Goal: Information Seeking & Learning: Learn about a topic

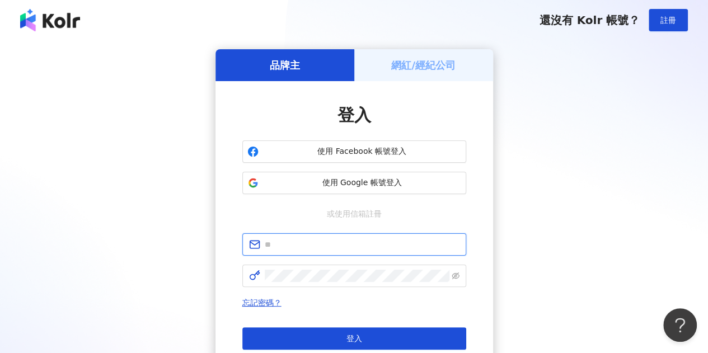
click at [329, 245] on input "text" at bounding box center [362, 244] width 195 height 12
type input "**********"
click button "登入" at bounding box center [354, 338] width 224 height 22
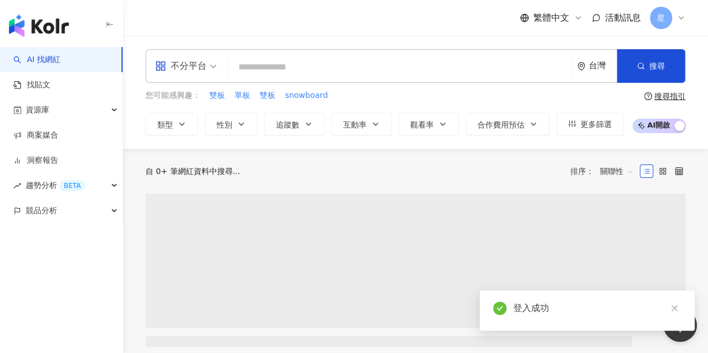
click at [678, 15] on icon at bounding box center [680, 17] width 9 height 9
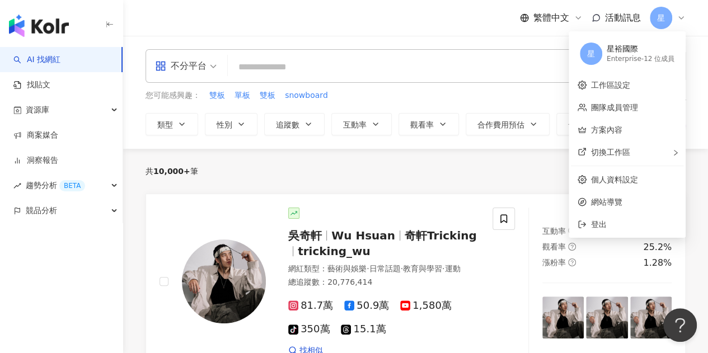
click at [680, 20] on icon at bounding box center [680, 17] width 9 height 9
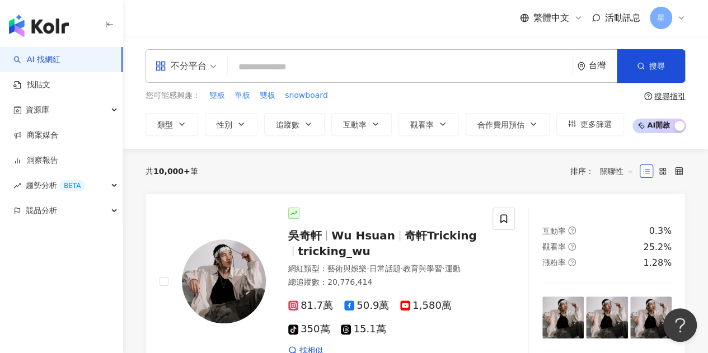
click at [680, 21] on icon at bounding box center [680, 17] width 9 height 9
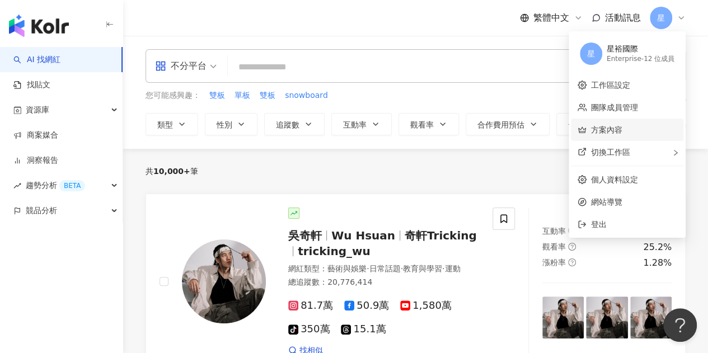
click at [604, 126] on link "方案內容" at bounding box center [606, 129] width 31 height 9
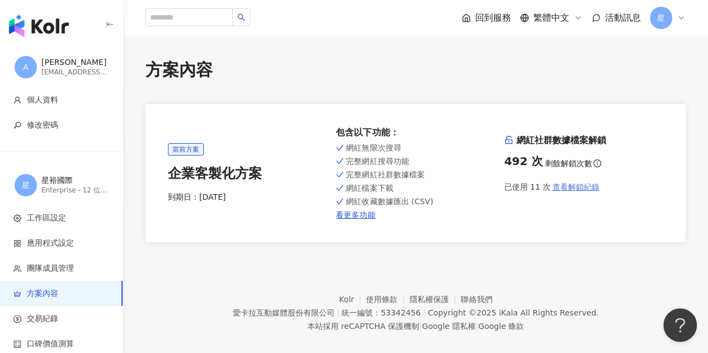
click at [572, 187] on span "查看解鎖紀錄" at bounding box center [575, 186] width 47 height 9
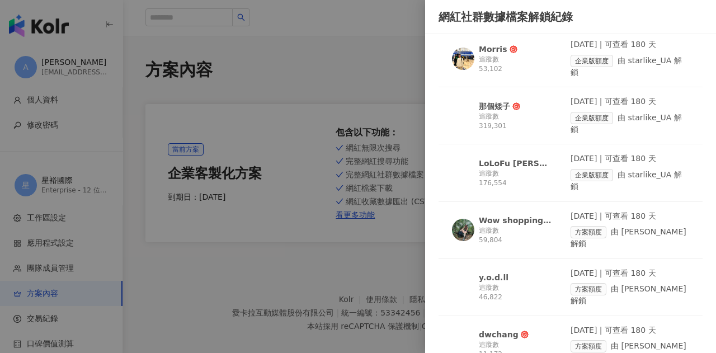
scroll to position [326, 0]
click at [328, 58] on div at bounding box center [358, 176] width 716 height 353
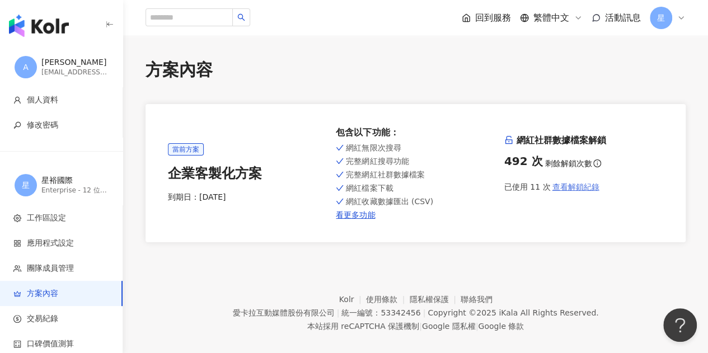
click at [562, 189] on span "查看解鎖紀錄" at bounding box center [575, 186] width 47 height 9
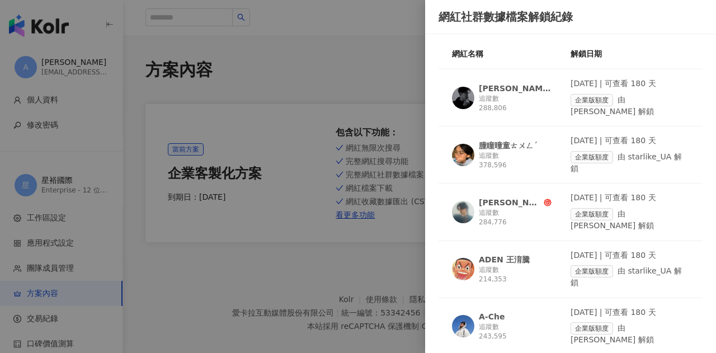
click at [509, 140] on div "朣瞳曈童ㄊㄨㄥˊ" at bounding box center [508, 145] width 59 height 11
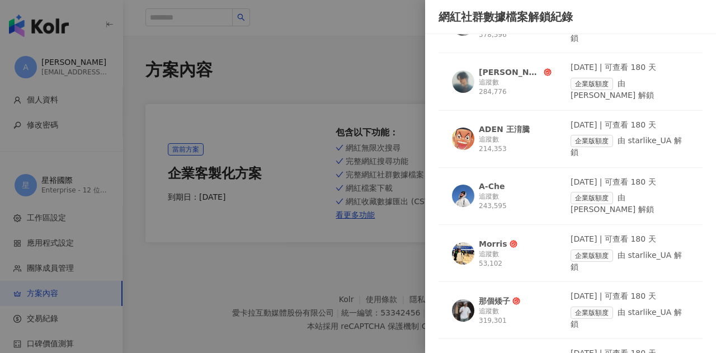
scroll to position [158, 0]
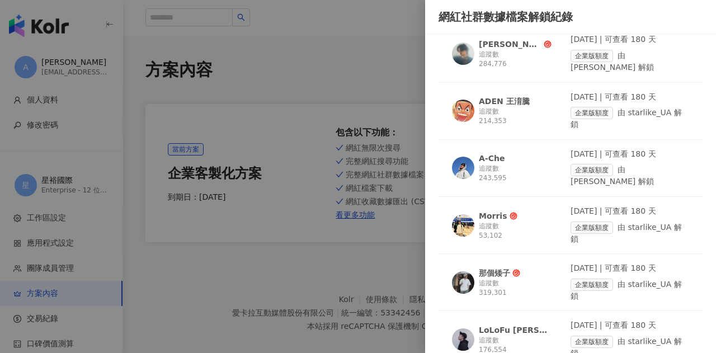
click at [499, 267] on div "那個矮子" at bounding box center [494, 272] width 31 height 11
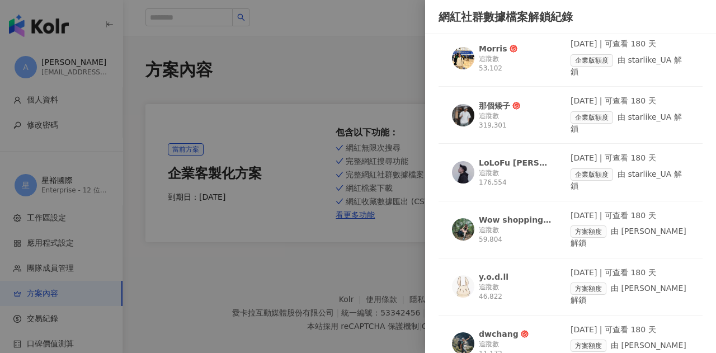
scroll to position [325, 0]
click at [502, 215] on div "Wow shopping queen 雪拼女皇" at bounding box center [515, 220] width 73 height 11
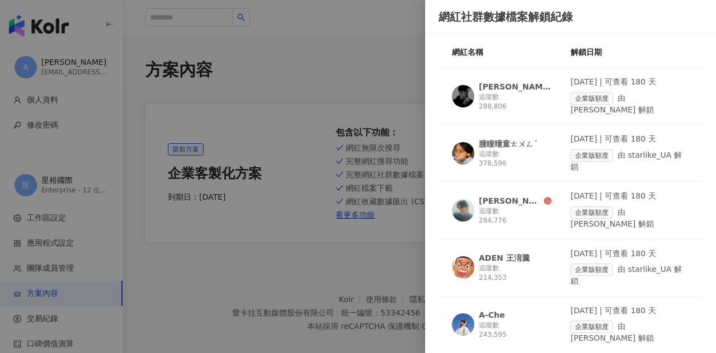
scroll to position [0, 0]
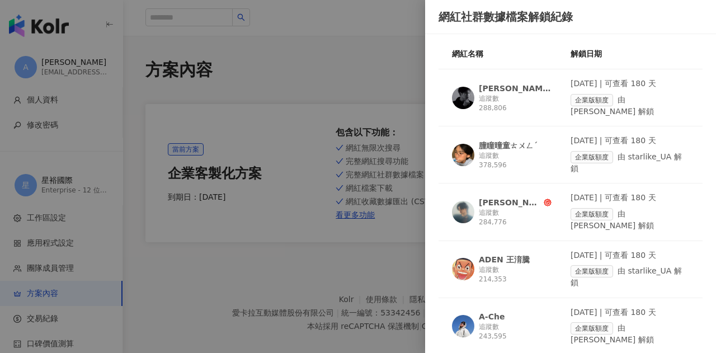
click at [490, 83] on div "陳品延" at bounding box center [515, 88] width 73 height 11
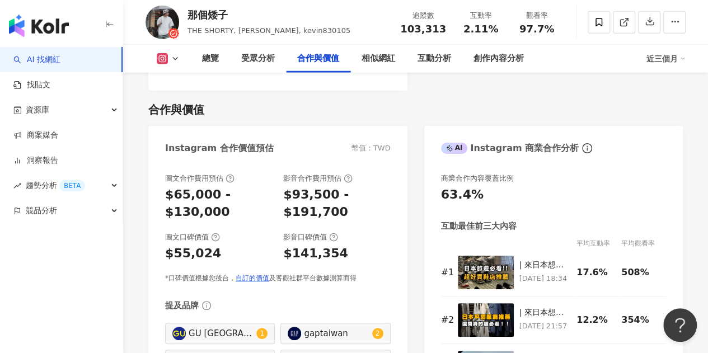
scroll to position [1473, 0]
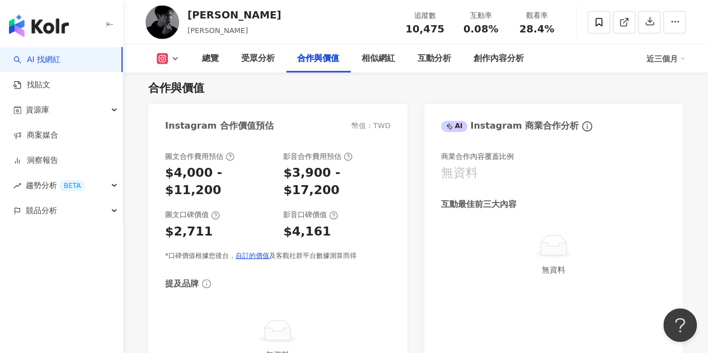
scroll to position [1533, 0]
click at [60, 24] on img "button" at bounding box center [39, 26] width 60 height 22
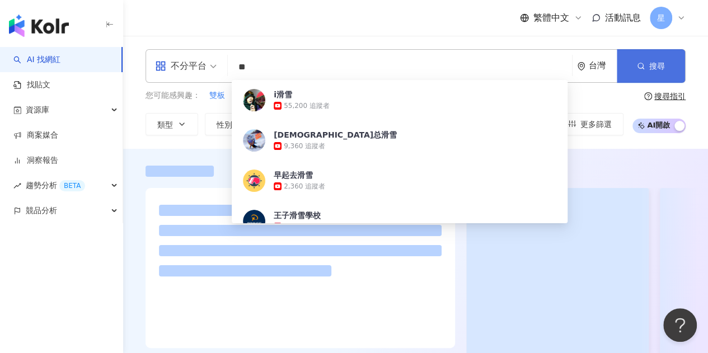
click at [660, 62] on span "搜尋" at bounding box center [657, 66] width 16 height 9
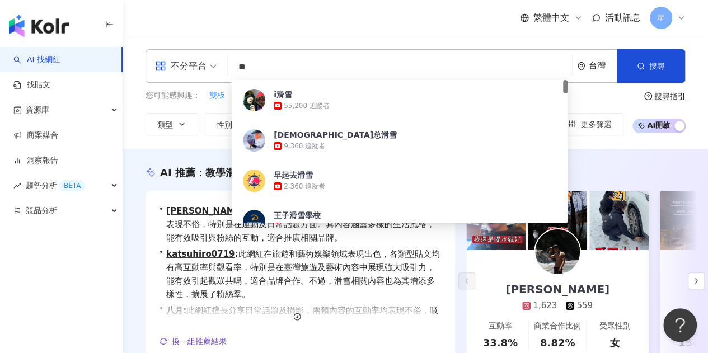
drag, startPoint x: 261, startPoint y: 68, endPoint x: 234, endPoint y: 66, distance: 26.4
click at [234, 66] on input "**" at bounding box center [399, 67] width 335 height 21
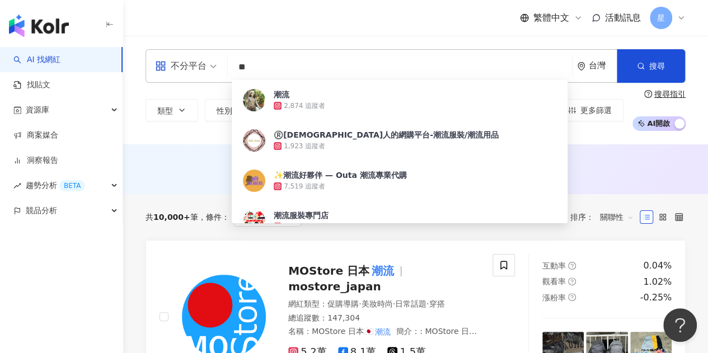
click at [179, 144] on div "AI 推薦 ： 無結果，請嘗試搜尋其他語言關鍵字或條件" at bounding box center [415, 169] width 585 height 50
drag, startPoint x: 266, startPoint y: 67, endPoint x: 219, endPoint y: 63, distance: 47.2
click at [219, 63] on div "不分平台 ** 台灣 搜尋 ce860fb0-f2ac-4531-866b-2745bde6d2e8 潮流 2,874 追蹤者 ®️香港人的網購平台-潮流服裝…" at bounding box center [415, 66] width 540 height 34
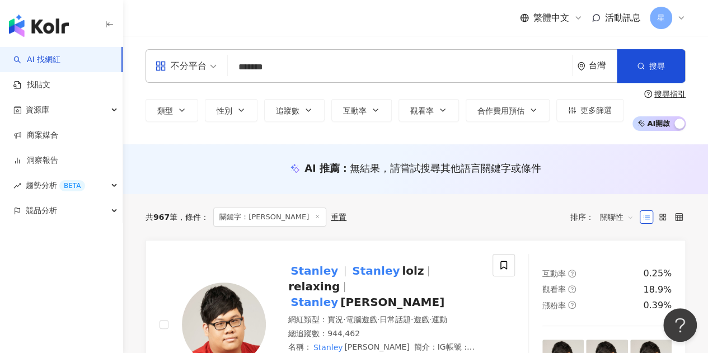
drag, startPoint x: 281, startPoint y: 66, endPoint x: 234, endPoint y: 66, distance: 47.0
click at [234, 66] on input "*******" at bounding box center [399, 67] width 335 height 21
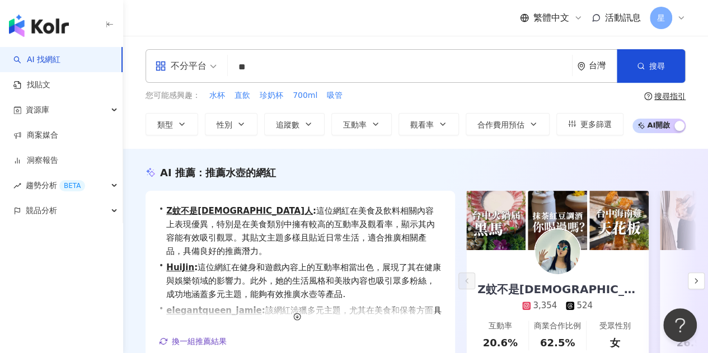
click at [175, 170] on div "AI 推薦 ： 推薦水壺的網紅" at bounding box center [218, 173] width 116 height 14
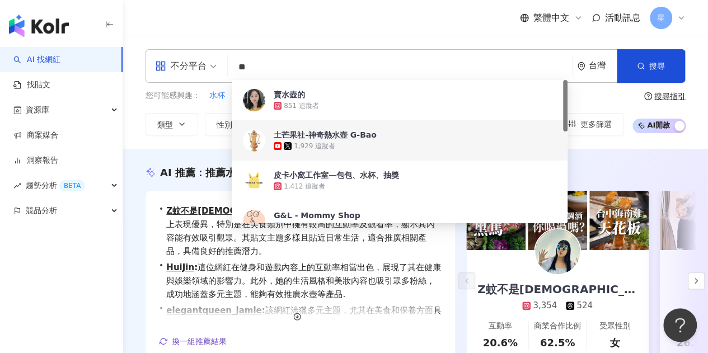
drag, startPoint x: 264, startPoint y: 73, endPoint x: 239, endPoint y: 69, distance: 25.0
click at [239, 69] on input "**" at bounding box center [399, 67] width 335 height 21
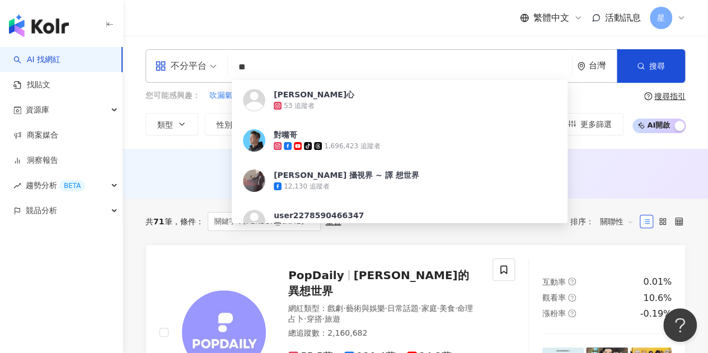
type input "**"
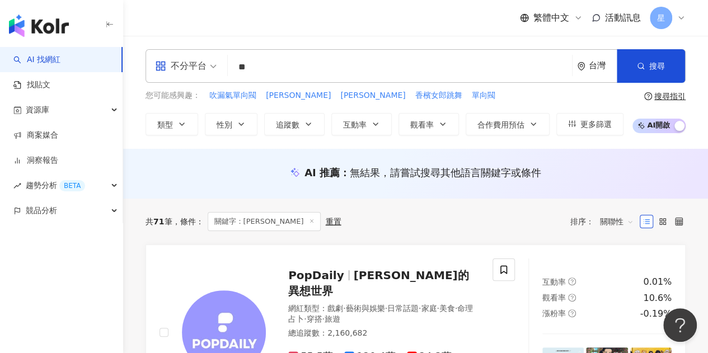
click at [140, 146] on div "不分平台 ** 台灣 搜尋 5e86b0e3-e76e-4579-afda-66b5364d7459 張譯心 53 追蹤者 對嘴哥 tiktok-icon 1…" at bounding box center [415, 92] width 585 height 113
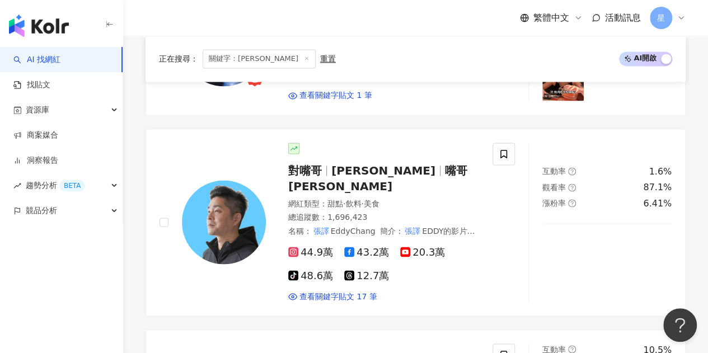
scroll to position [822, 0]
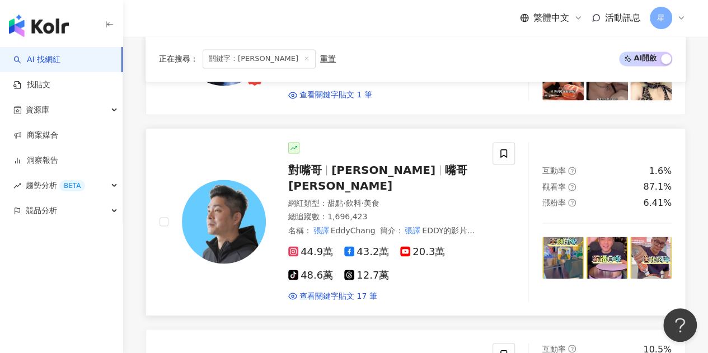
click at [372, 163] on span "Eddy Chang" at bounding box center [383, 169] width 104 height 13
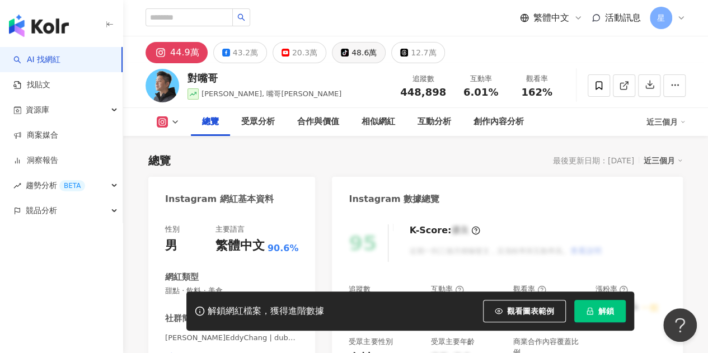
click at [354, 57] on div "48.6萬" at bounding box center [363, 53] width 25 height 16
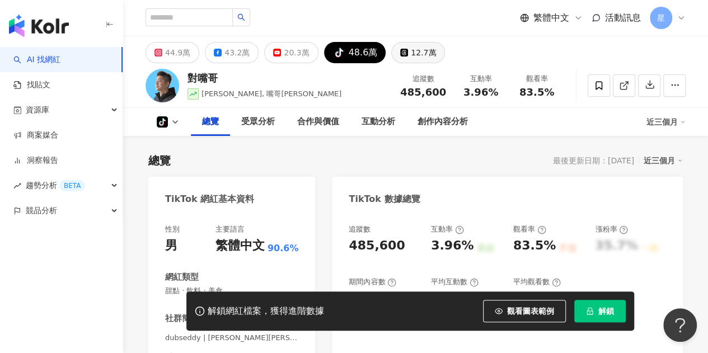
drag, startPoint x: 413, startPoint y: 51, endPoint x: 416, endPoint y: 58, distance: 7.0
click at [400, 51] on icon at bounding box center [404, 53] width 8 height 8
click at [416, 58] on div "12.7萬" at bounding box center [423, 53] width 25 height 16
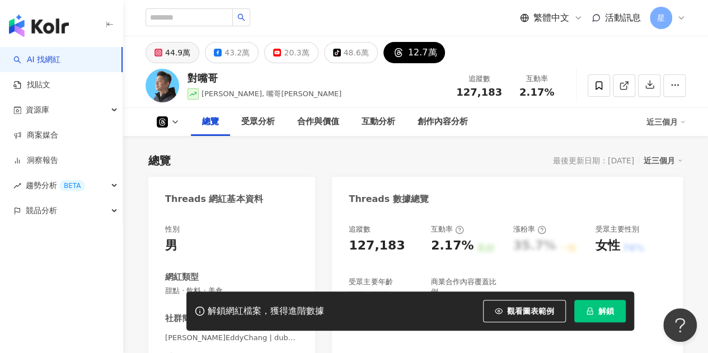
click at [176, 59] on div "44.9萬" at bounding box center [177, 53] width 25 height 16
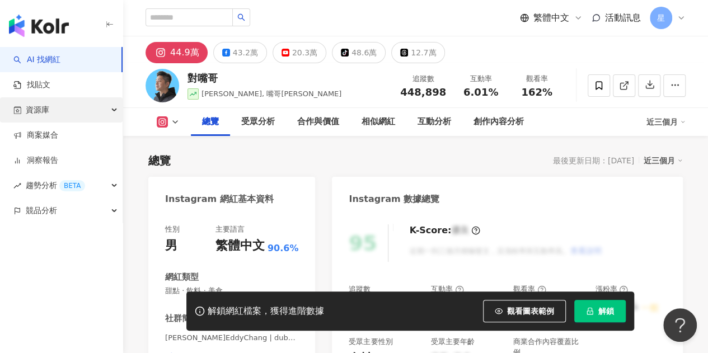
click at [79, 106] on div "資源庫" at bounding box center [61, 109] width 123 height 25
click at [115, 106] on div "資源庫" at bounding box center [61, 109] width 123 height 25
click at [116, 110] on icon "button" at bounding box center [115, 110] width 6 height 0
click at [116, 109] on div "資源庫" at bounding box center [61, 109] width 123 height 25
click at [49, 65] on link "AI 找網紅" at bounding box center [36, 59] width 47 height 11
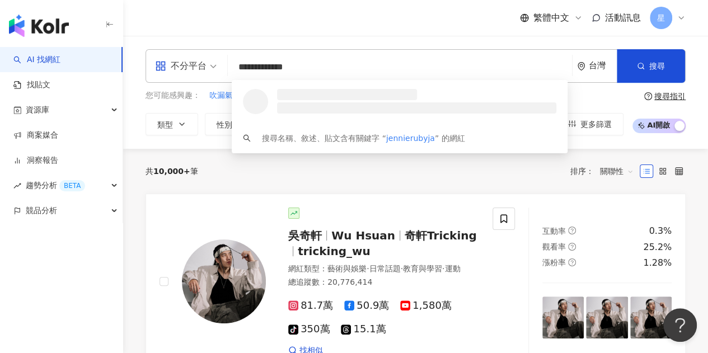
type input "**********"
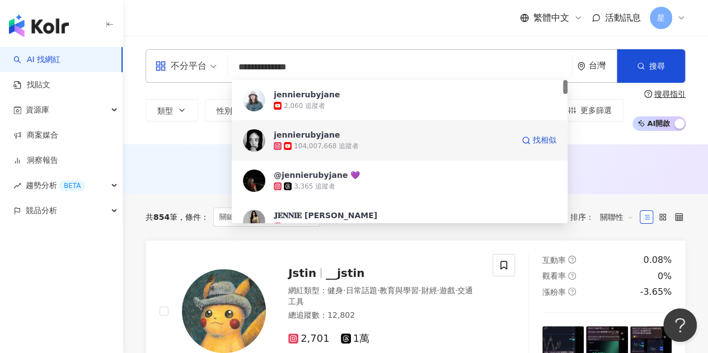
click at [333, 137] on span "jennierubyjane" at bounding box center [393, 134] width 239 height 11
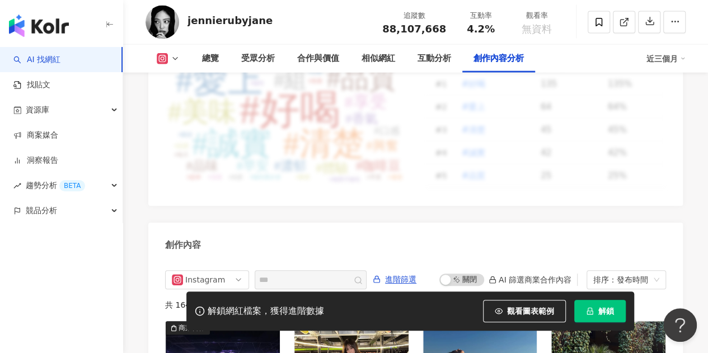
scroll to position [3376, 0]
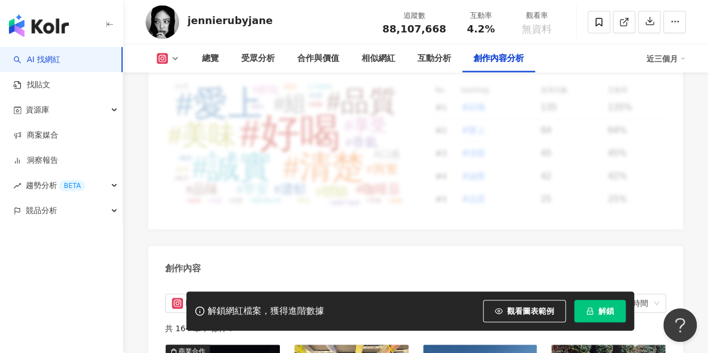
click at [107, 25] on icon "button" at bounding box center [109, 24] width 9 height 9
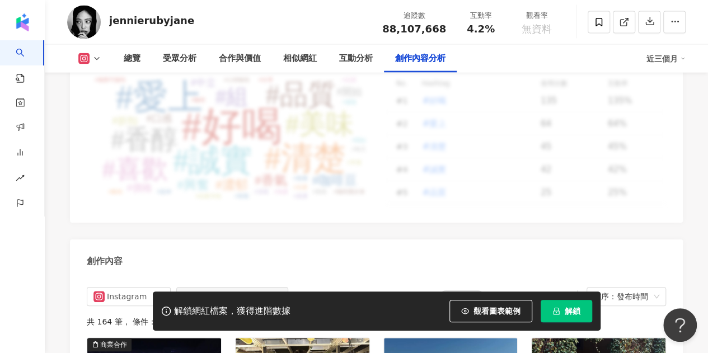
scroll to position [3389, 0]
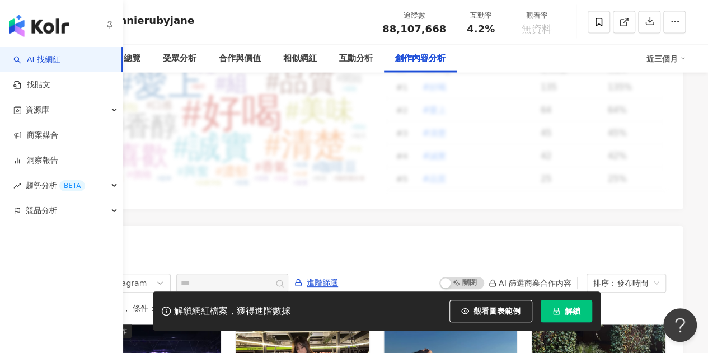
click at [21, 25] on img "button" at bounding box center [39, 26] width 60 height 22
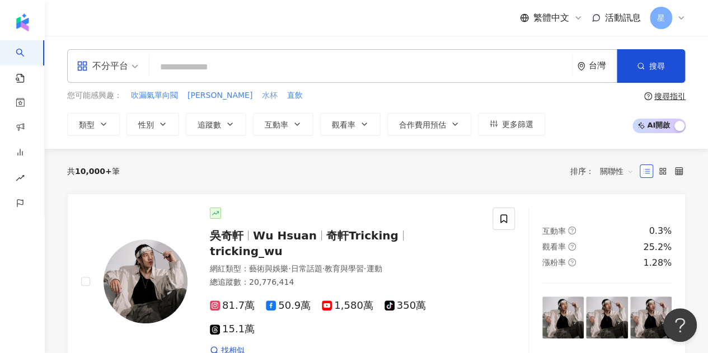
click at [262, 97] on span "水杯" at bounding box center [270, 95] width 16 height 11
type input "**"
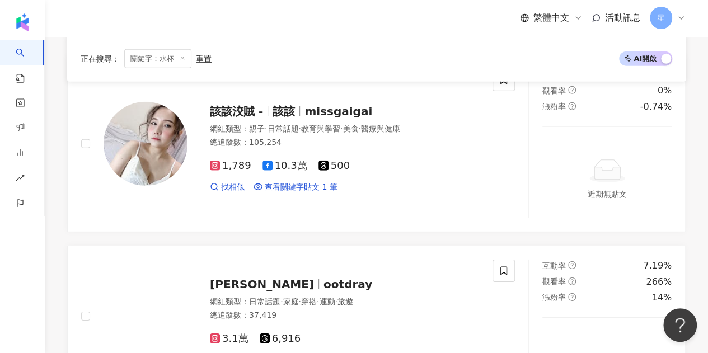
scroll to position [1811, 0]
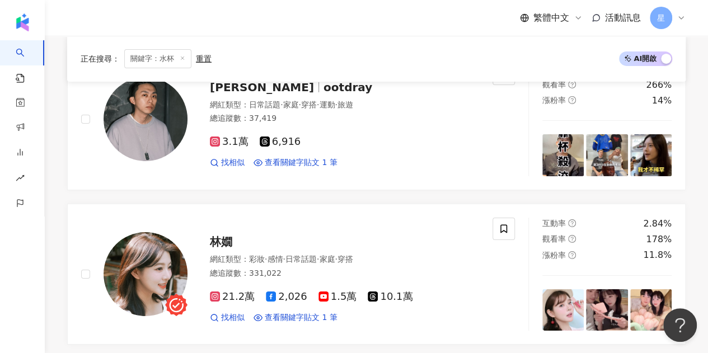
click at [182, 59] on icon at bounding box center [183, 58] width 6 height 6
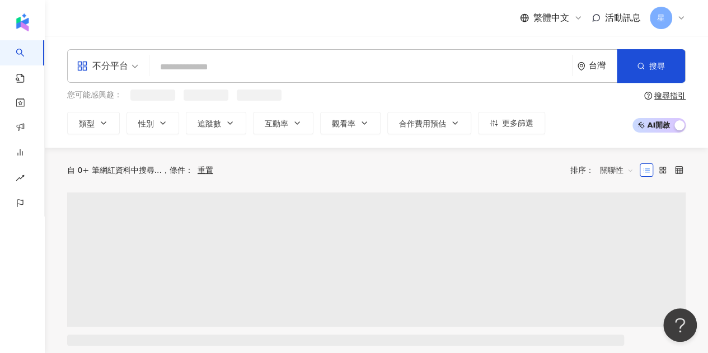
click at [207, 72] on input "search" at bounding box center [360, 67] width 413 height 21
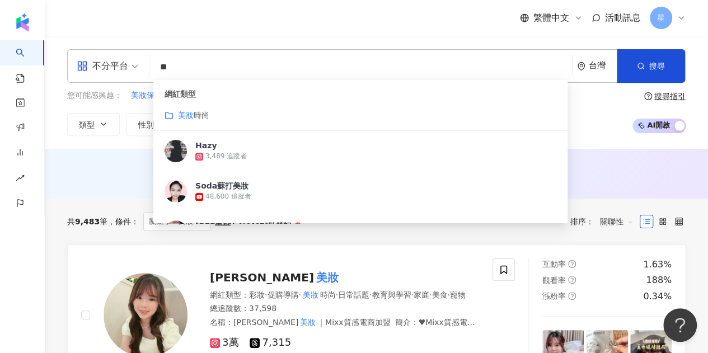
type input "*"
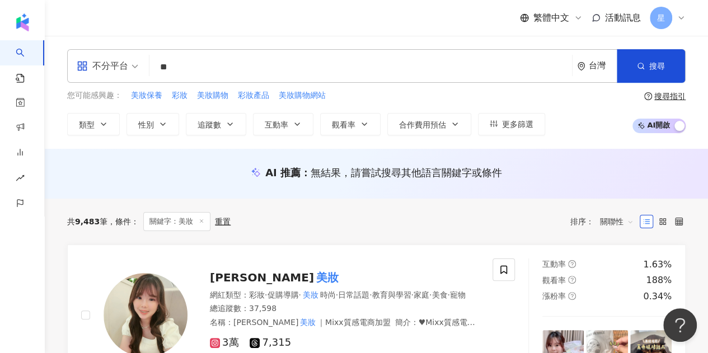
type input "**"
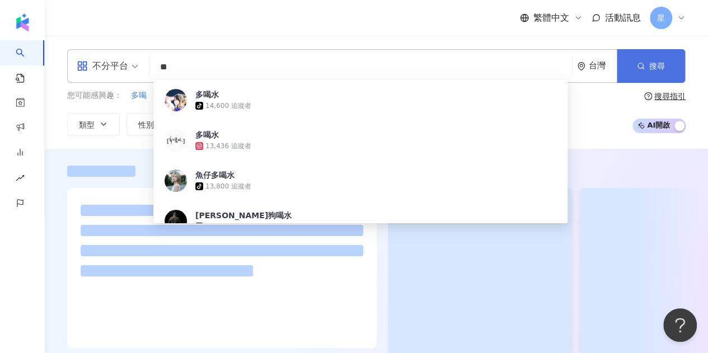
click at [656, 72] on button "搜尋" at bounding box center [651, 66] width 68 height 34
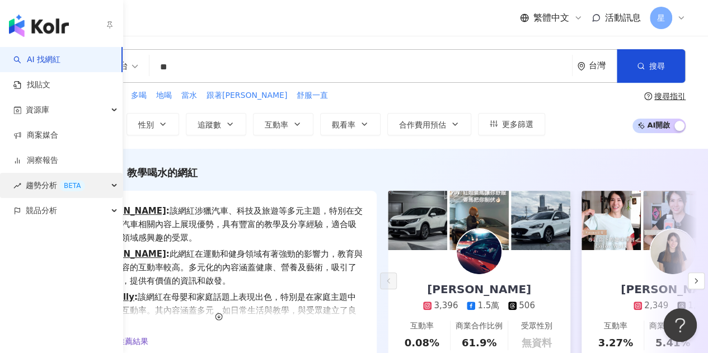
click at [54, 182] on span "趨勢分析 BETA" at bounding box center [55, 185] width 59 height 25
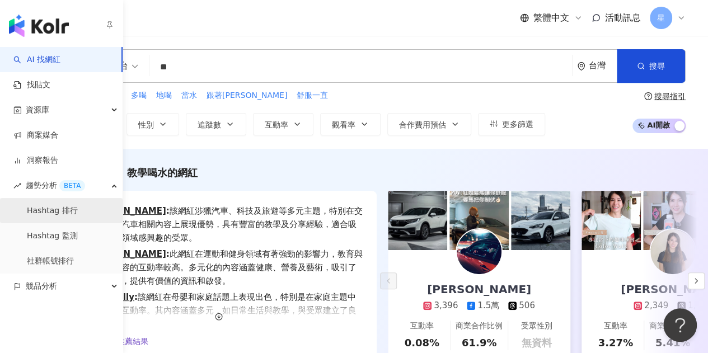
click at [59, 214] on link "Hashtag 排行" at bounding box center [52, 210] width 51 height 11
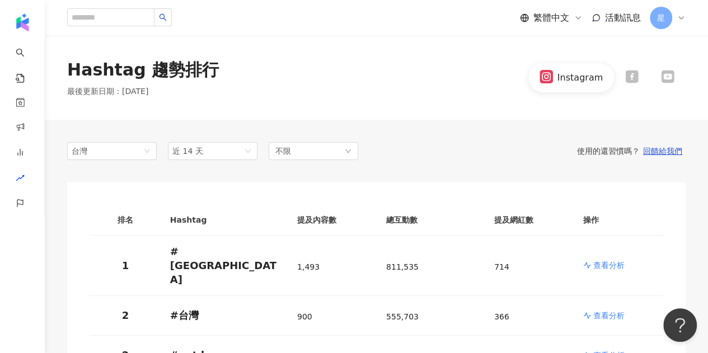
scroll to position [1, 0]
click at [142, 23] on input "search" at bounding box center [110, 17] width 87 height 18
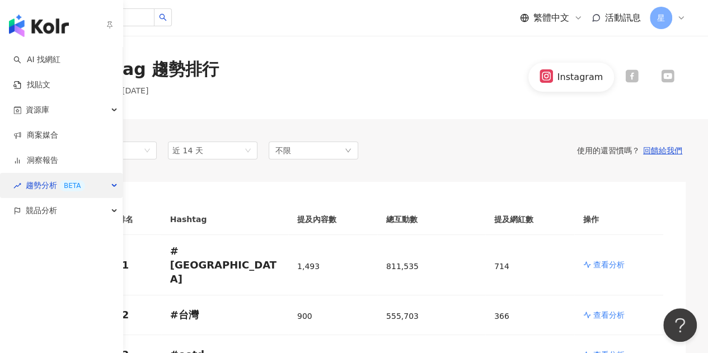
click at [66, 186] on div "BETA" at bounding box center [72, 185] width 26 height 11
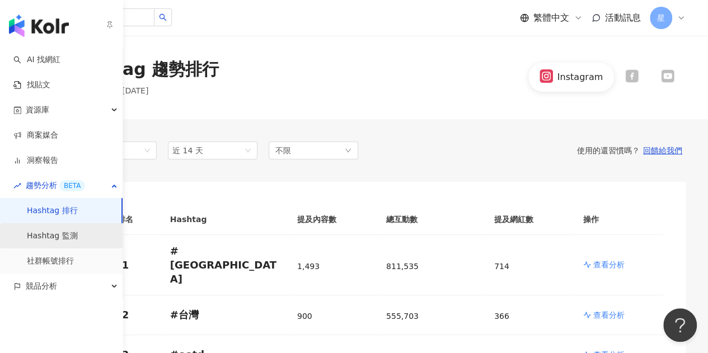
click at [43, 233] on link "Hashtag 監測" at bounding box center [52, 236] width 51 height 11
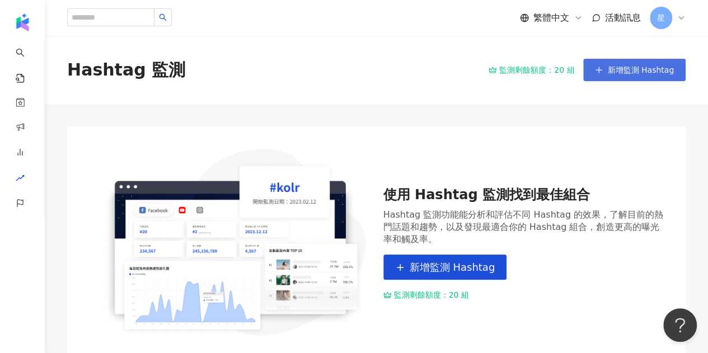
click at [641, 65] on span "新增監測 Hashtag" at bounding box center [640, 69] width 67 height 9
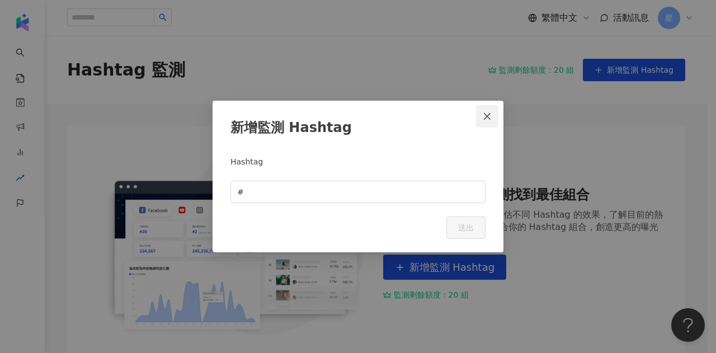
click at [485, 116] on icon "close" at bounding box center [487, 116] width 9 height 9
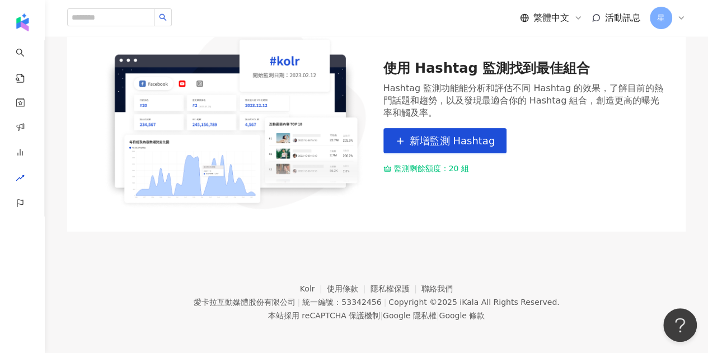
scroll to position [129, 0]
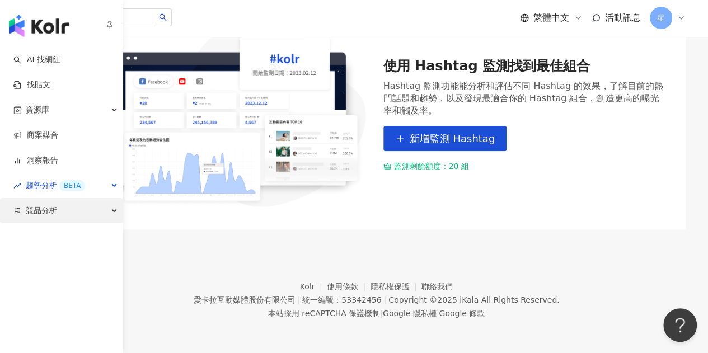
click at [87, 208] on div "競品分析" at bounding box center [61, 210] width 123 height 25
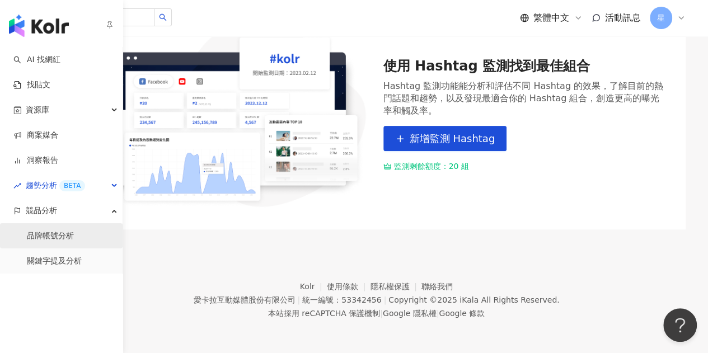
click at [44, 242] on link "品牌帳號分析" at bounding box center [50, 236] width 47 height 11
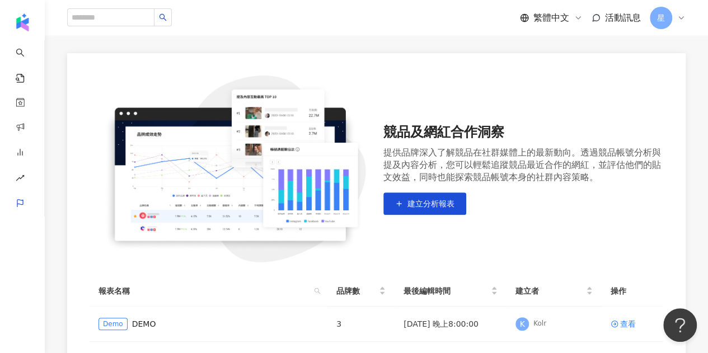
scroll to position [72, 0]
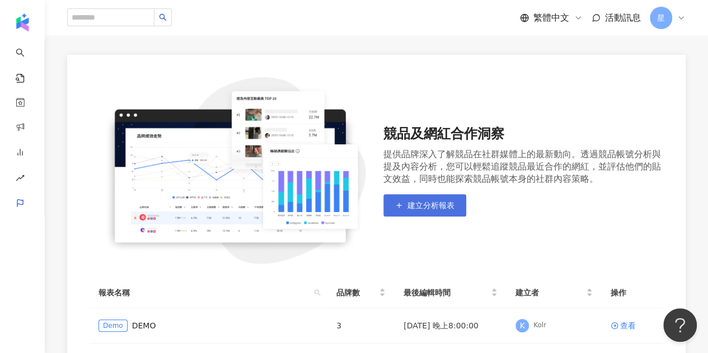
click at [403, 204] on button "建立分析報表" at bounding box center [424, 205] width 83 height 22
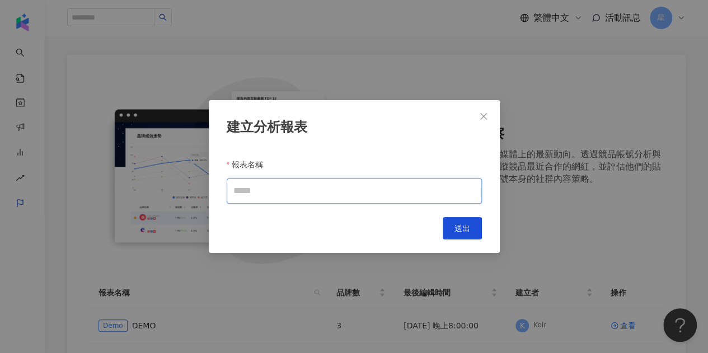
click at [378, 192] on input "報表名稱" at bounding box center [354, 190] width 255 height 25
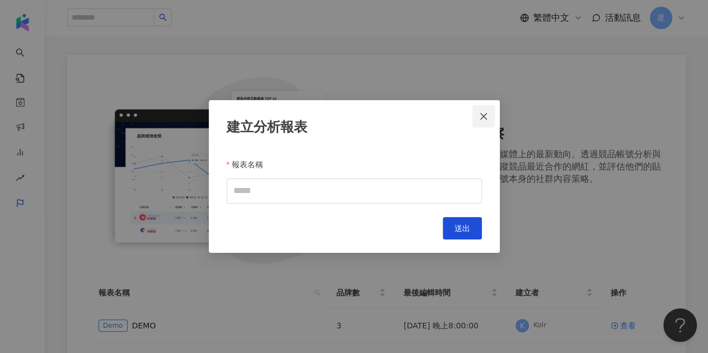
click at [482, 116] on icon "close" at bounding box center [483, 116] width 9 height 9
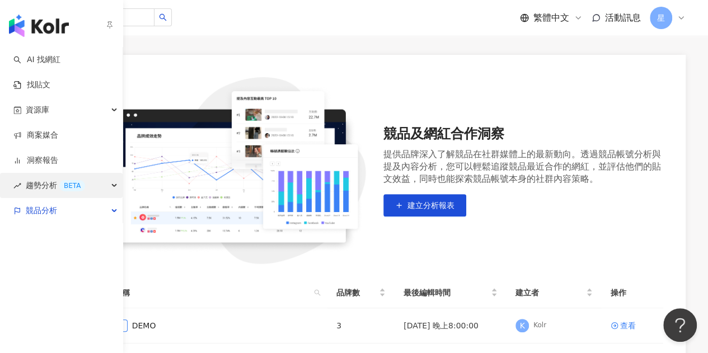
click at [39, 183] on span "趨勢分析 BETA" at bounding box center [55, 185] width 59 height 25
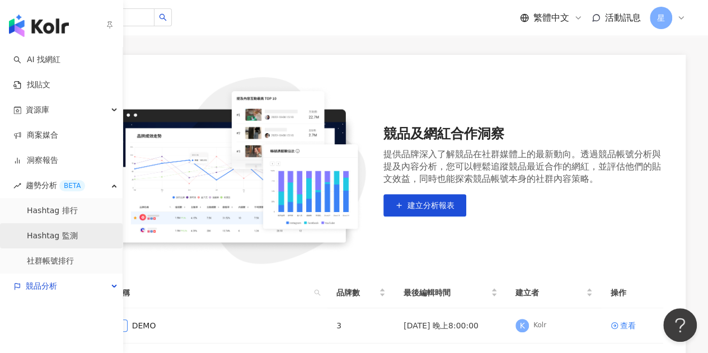
click at [48, 234] on link "Hashtag 監測" at bounding box center [52, 236] width 51 height 11
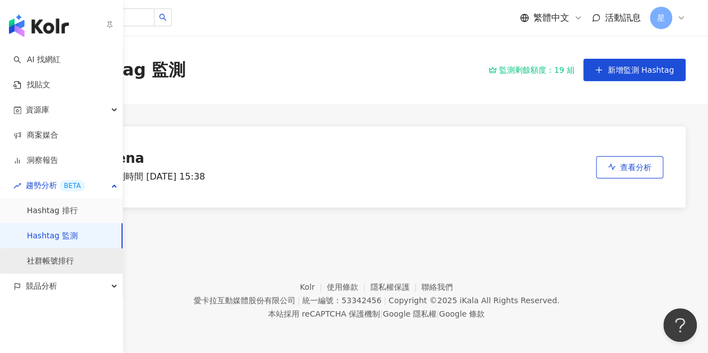
click at [56, 264] on link "社群帳號排行" at bounding box center [50, 261] width 47 height 11
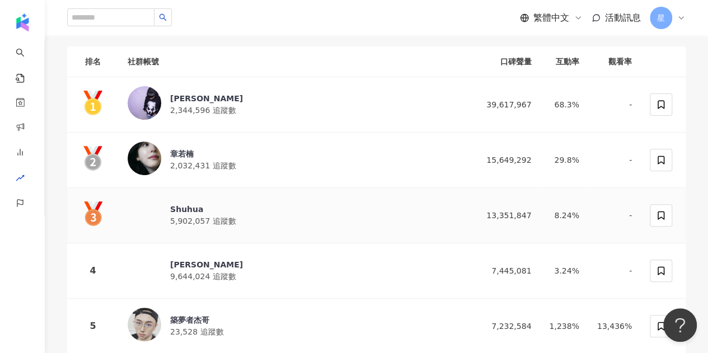
scroll to position [172, 0]
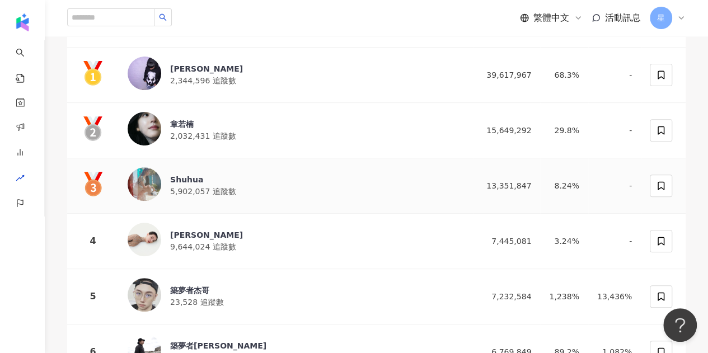
click at [182, 174] on div "Shuhua" at bounding box center [203, 179] width 66 height 11
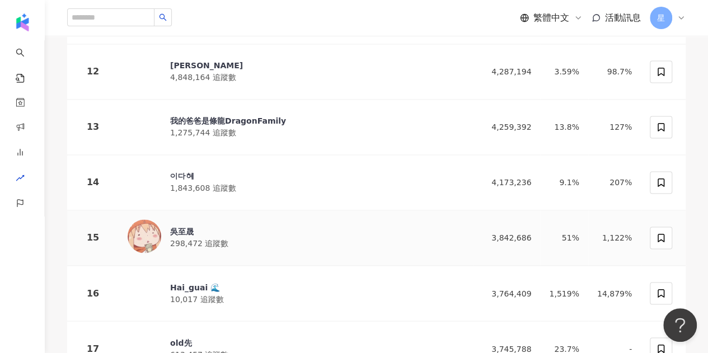
scroll to position [784, 0]
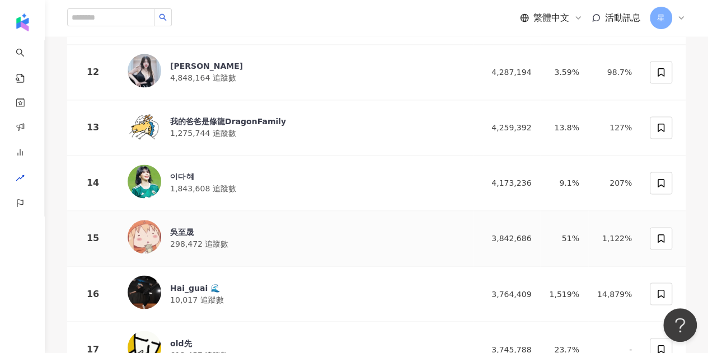
click at [179, 227] on div "吳至晟" at bounding box center [199, 232] width 58 height 11
click at [182, 282] on div "Hai_guai 🌊" at bounding box center [196, 287] width 53 height 11
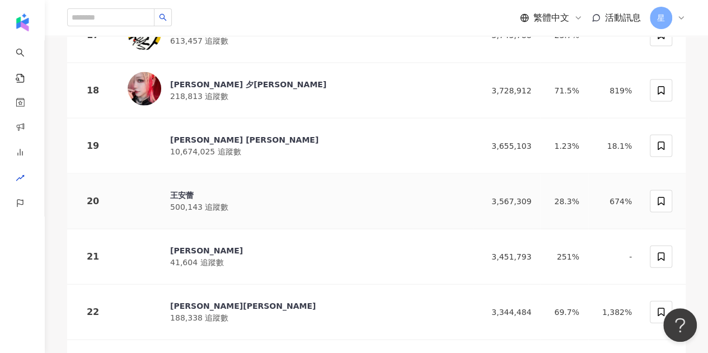
scroll to position [1104, 0]
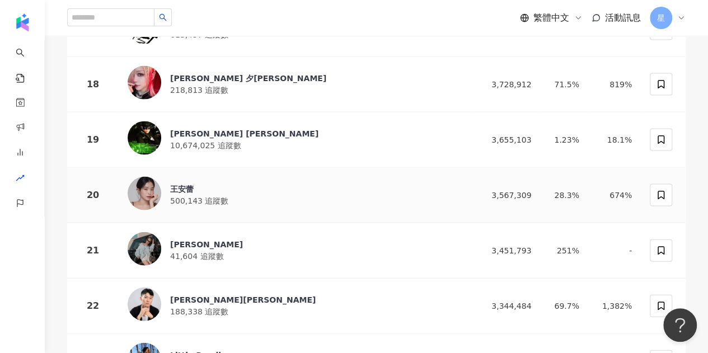
click at [182, 184] on div "王安蕾" at bounding box center [199, 189] width 58 height 11
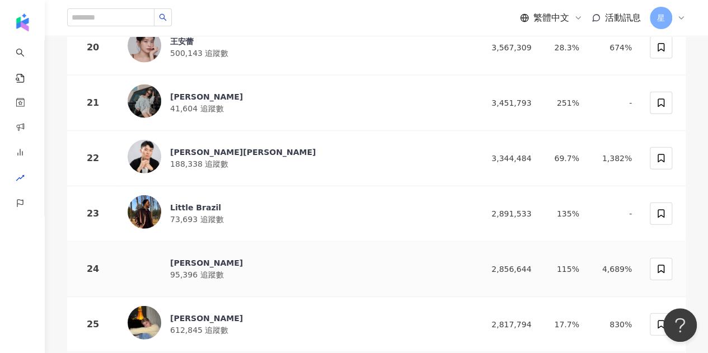
scroll to position [1252, 0]
click at [178, 257] on div "Leiro Lai" at bounding box center [206, 262] width 73 height 11
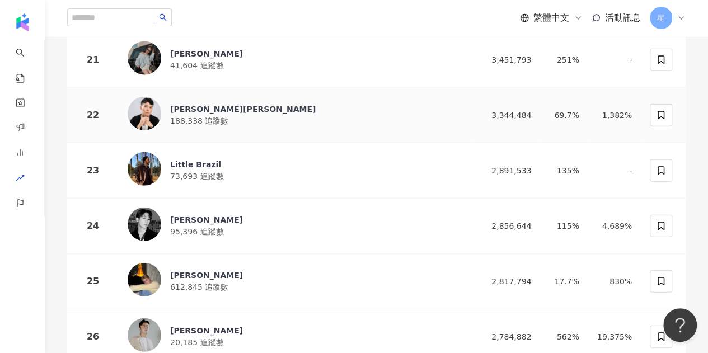
scroll to position [1296, 0]
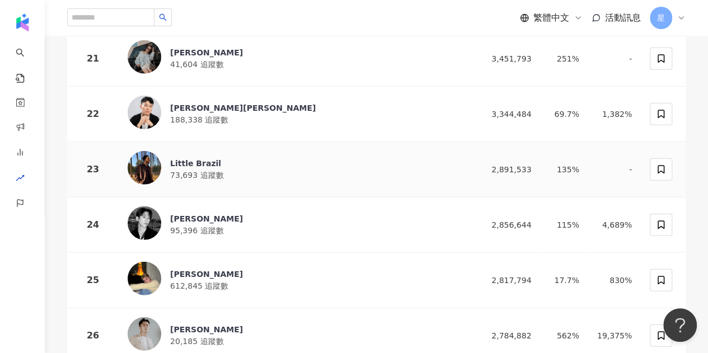
click at [206, 158] on div "Little Brazil" at bounding box center [196, 163] width 53 height 11
click at [210, 269] on div "Jasper Chuang" at bounding box center [206, 274] width 73 height 11
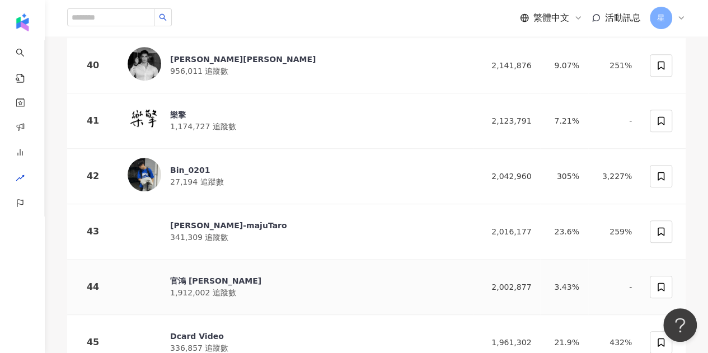
scroll to position [2340, 0]
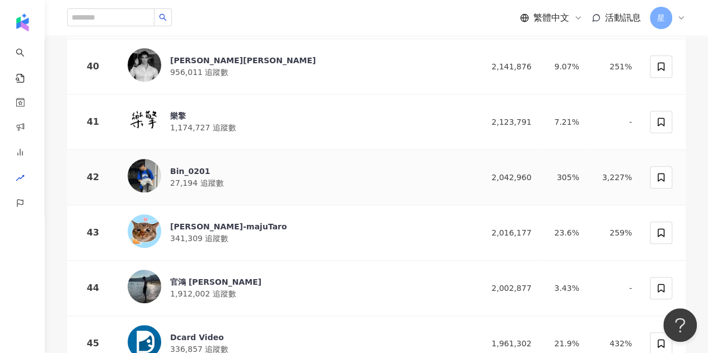
click at [195, 166] on div "Bin_0201" at bounding box center [196, 171] width 53 height 11
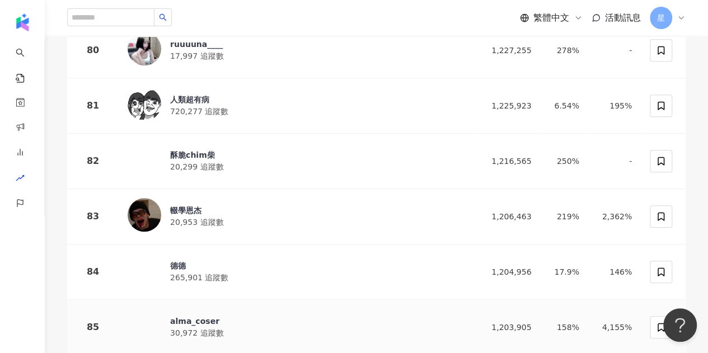
scroll to position [4576, 0]
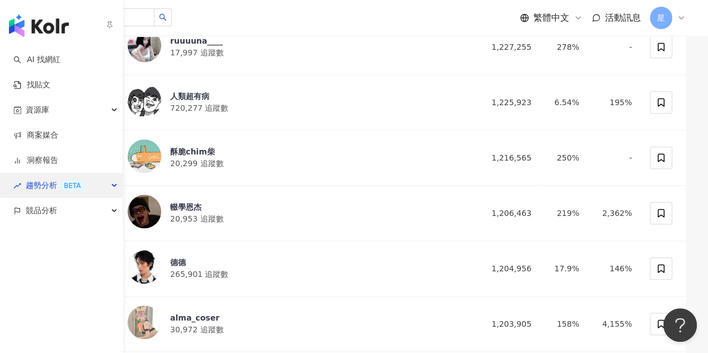
click at [107, 180] on div "趨勢分析 BETA" at bounding box center [61, 185] width 123 height 25
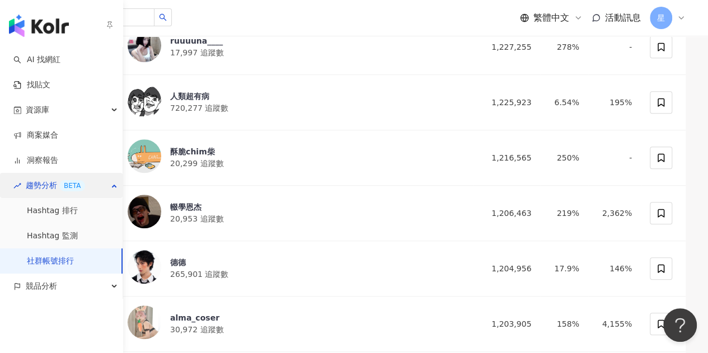
click at [100, 184] on div "趨勢分析 BETA" at bounding box center [61, 185] width 123 height 25
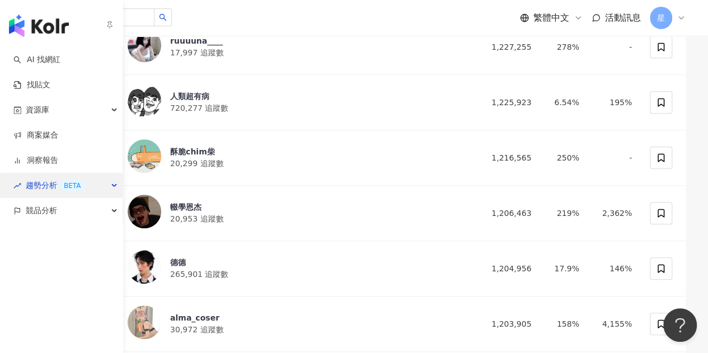
click at [108, 183] on div "趨勢分析 BETA" at bounding box center [61, 185] width 123 height 25
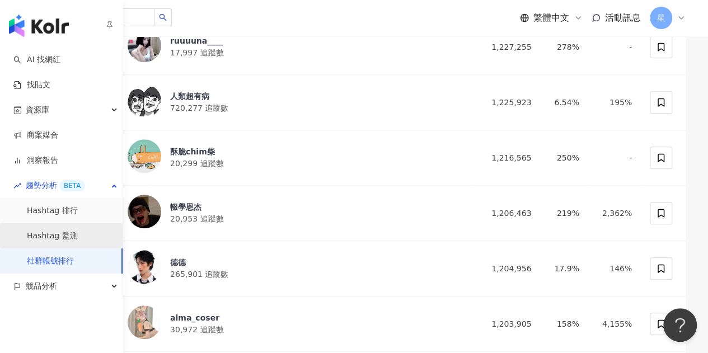
click at [78, 238] on link "Hashtag 監測" at bounding box center [52, 236] width 51 height 11
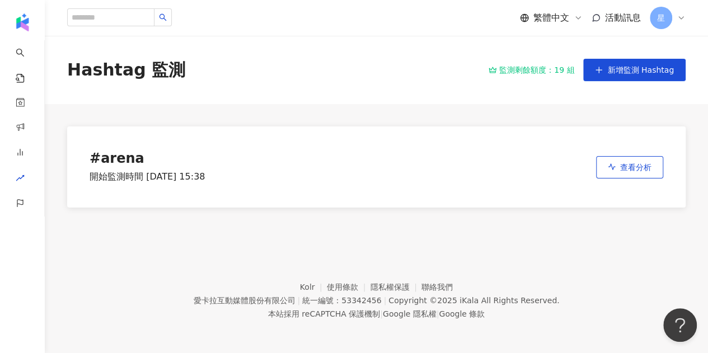
click at [406, 186] on div "# arena 開始監測時間 2025/9/2 15:38 查看分析" at bounding box center [376, 166] width 618 height 81
click at [610, 170] on icon "button" at bounding box center [612, 167] width 8 height 8
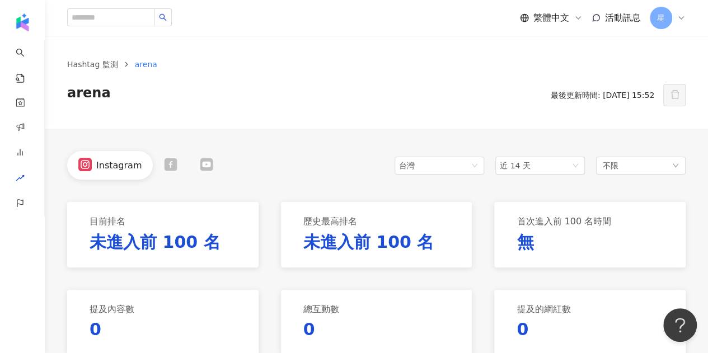
click at [501, 106] on div "arena 最後更新時間: 2025/9/2 15:52 超過 30 天後，才能刪除監測關鍵字" at bounding box center [376, 95] width 618 height 22
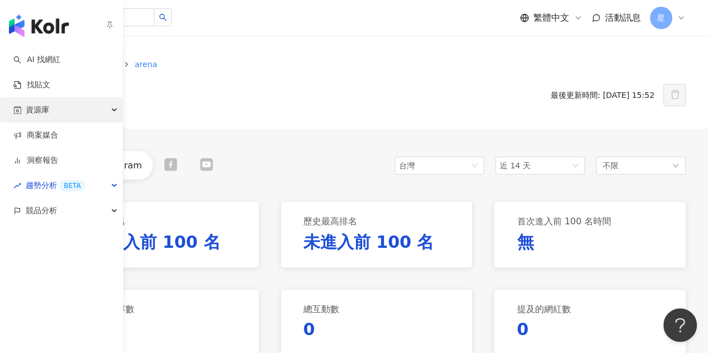
click at [86, 107] on div "資源庫" at bounding box center [61, 109] width 123 height 25
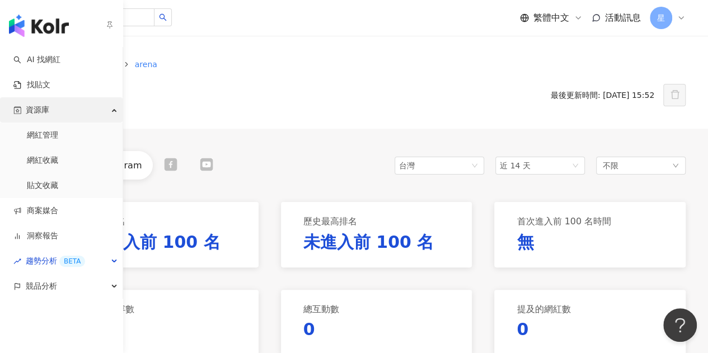
click at [86, 107] on div "資源庫" at bounding box center [61, 109] width 123 height 25
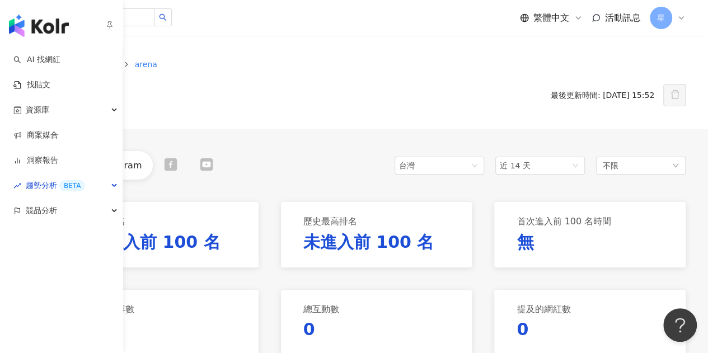
click at [57, 28] on img "button" at bounding box center [39, 26] width 60 height 22
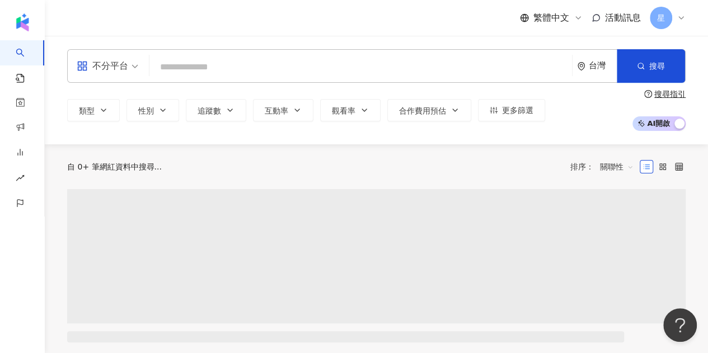
click at [211, 24] on div "繁體中文 活動訊息 星" at bounding box center [376, 18] width 618 height 36
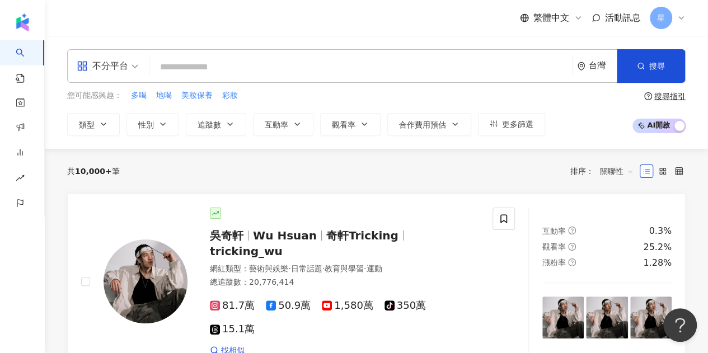
click at [253, 64] on input "search" at bounding box center [360, 67] width 413 height 21
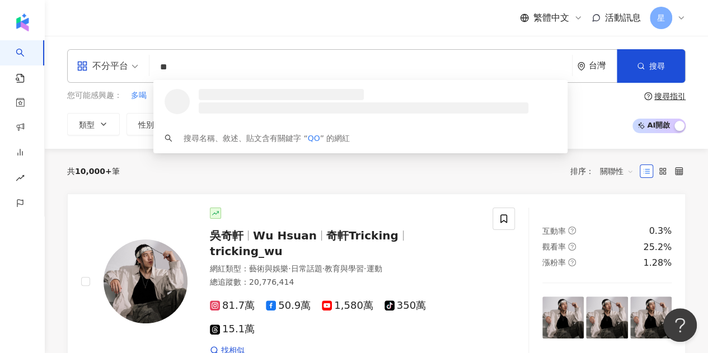
type input "*"
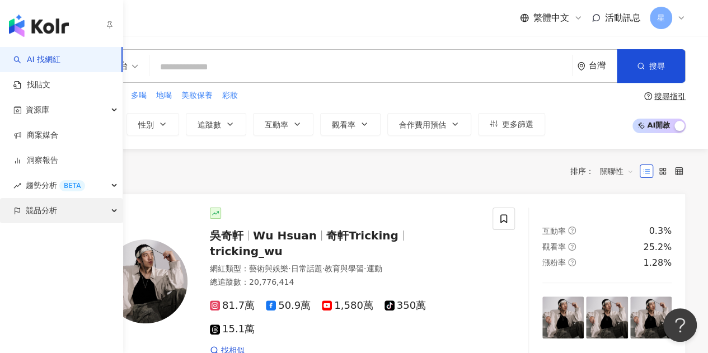
click at [44, 219] on span "競品分析" at bounding box center [41, 210] width 31 height 25
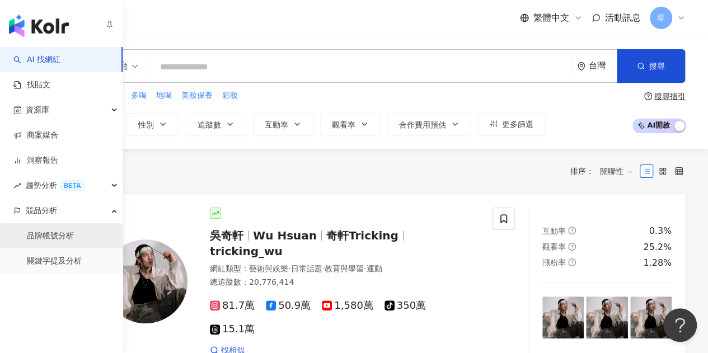
click at [50, 234] on link "品牌帳號分析" at bounding box center [50, 236] width 47 height 11
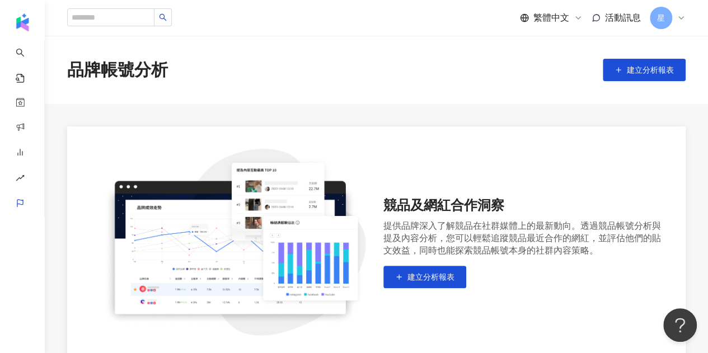
click at [325, 105] on main "品牌帳號分析 建立分析報表 競品及網紅合作洞察 提供品牌深入了解競品在社群媒體上的最新動向。透過競品帳號分析與提及內容分析，您可以輕鬆追蹤競品最近合作的網紅，…" at bounding box center [376, 237] width 663 height 402
click at [636, 70] on span "建立分析報表" at bounding box center [650, 69] width 47 height 9
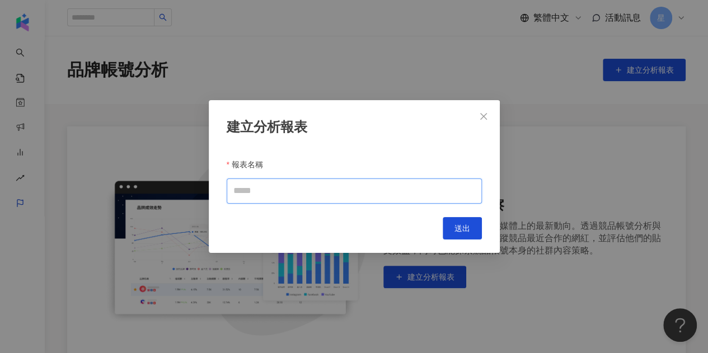
click at [342, 187] on input "報表名稱" at bounding box center [354, 190] width 255 height 25
type input "*"
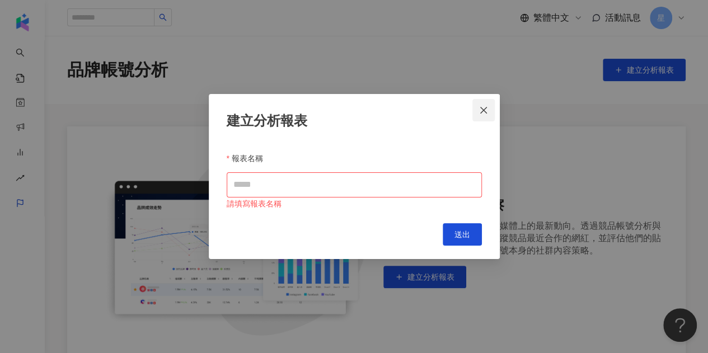
click at [480, 102] on button "Close" at bounding box center [483, 110] width 22 height 22
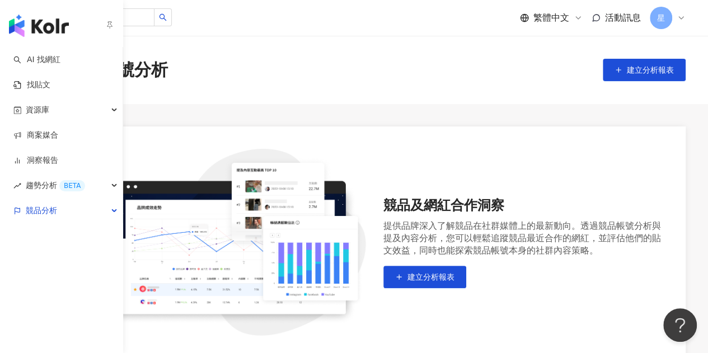
click at [54, 30] on img "button" at bounding box center [39, 26] width 60 height 22
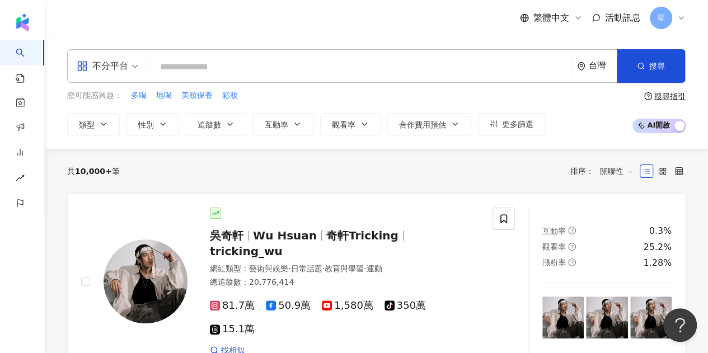
click at [200, 66] on input "search" at bounding box center [360, 67] width 413 height 21
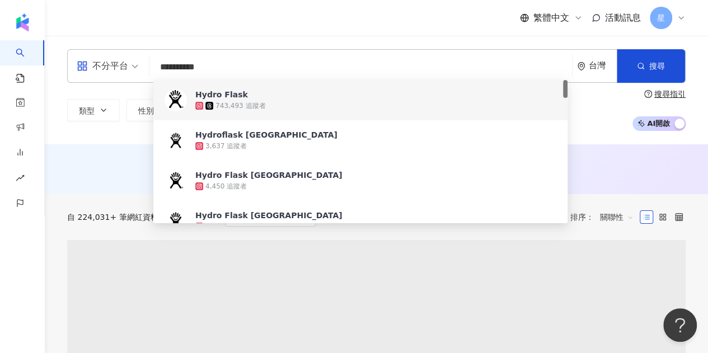
type input "**********"
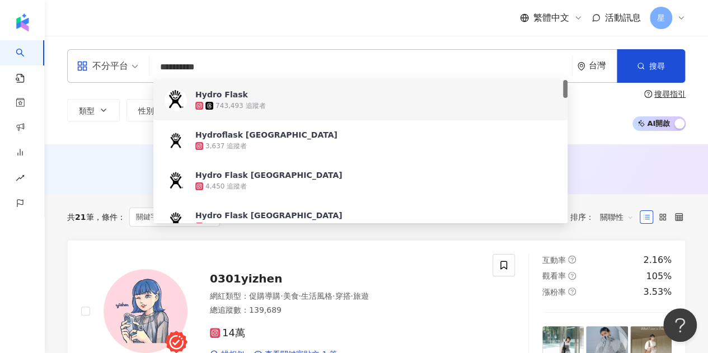
click at [85, 187] on div "AI 推薦 ： 無結果，請嘗試搜尋其他語言關鍵字或條件" at bounding box center [376, 169] width 663 height 50
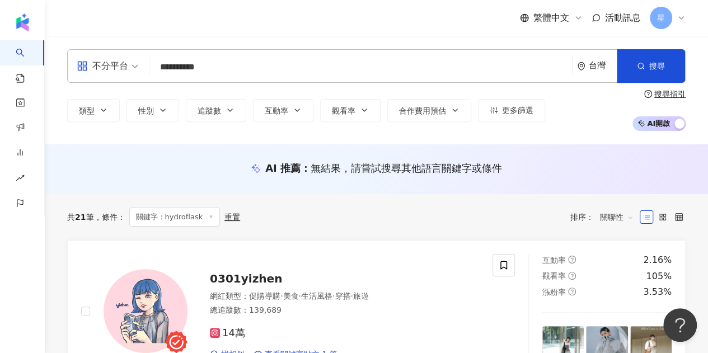
click at [250, 67] on input "**********" at bounding box center [360, 67] width 413 height 21
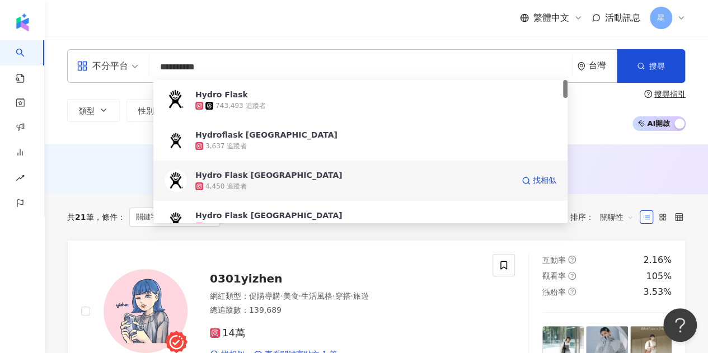
click at [284, 177] on span "Hydro Flask Taiwan" at bounding box center [354, 175] width 318 height 11
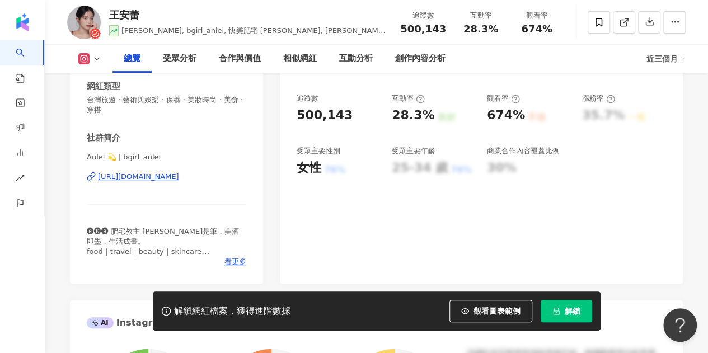
scroll to position [191, 0]
click at [125, 175] on div "[URL][DOMAIN_NAME]" at bounding box center [138, 176] width 81 height 10
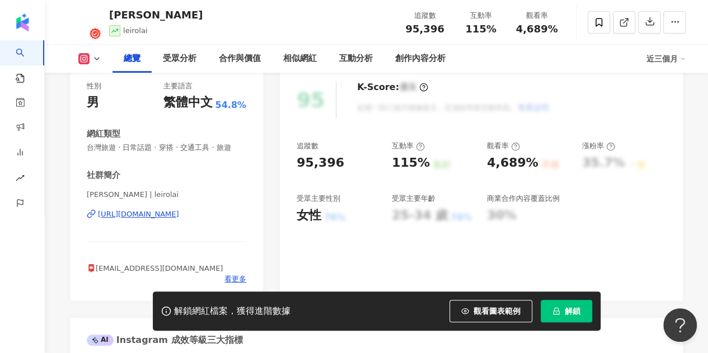
scroll to position [143, 0]
click at [179, 214] on div "https://www.instagram.com/leirolai/" at bounding box center [138, 215] width 81 height 10
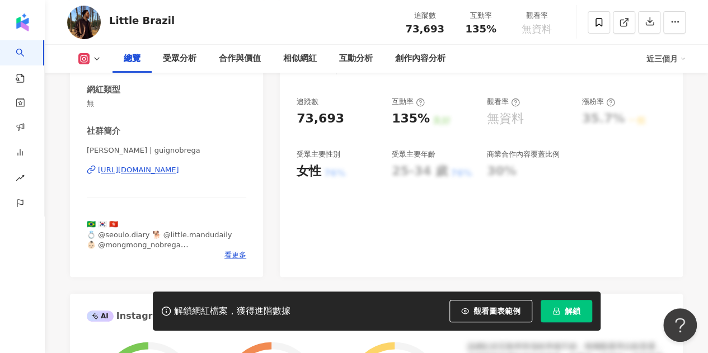
click at [195, 175] on div "[PERSON_NAME] | guignobrega [URL][DOMAIN_NAME]" at bounding box center [166, 177] width 159 height 65
click at [179, 173] on div "[URL][DOMAIN_NAME]" at bounding box center [138, 170] width 81 height 10
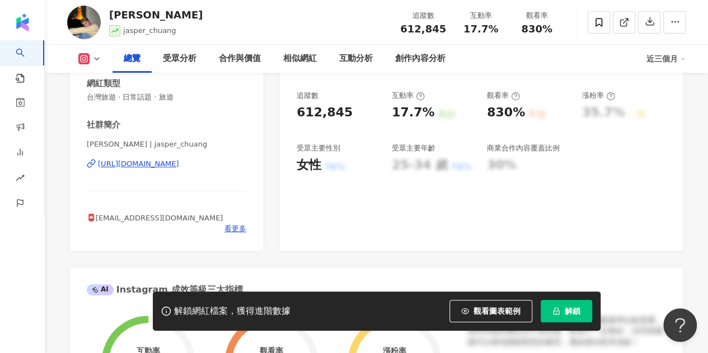
scroll to position [196, 0]
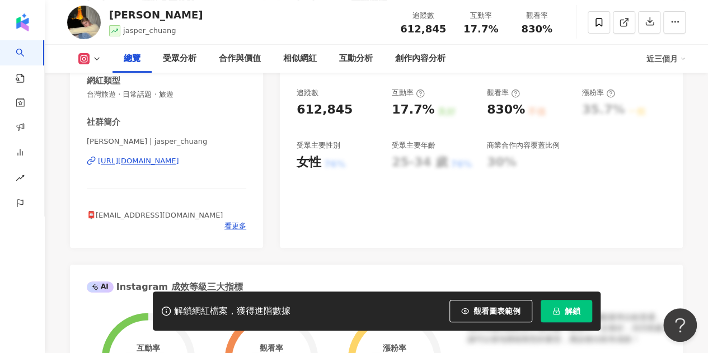
click at [179, 160] on div "https://www.instagram.com/jasper_chuang/" at bounding box center [138, 161] width 81 height 10
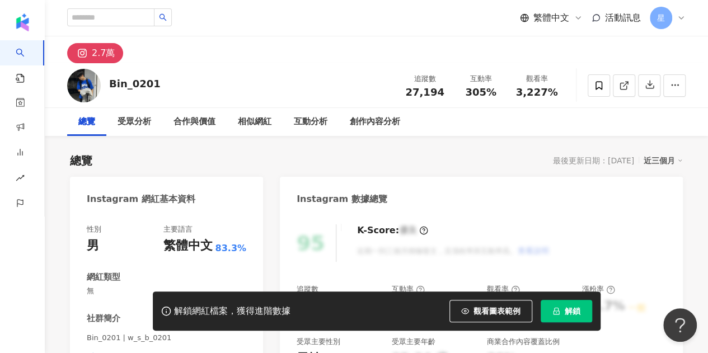
scroll to position [137, 0]
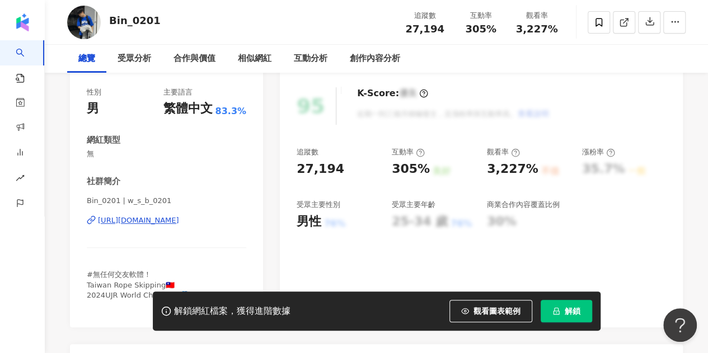
click at [132, 222] on div "https://www.instagram.com/w_s_b_0201/" at bounding box center [138, 220] width 81 height 10
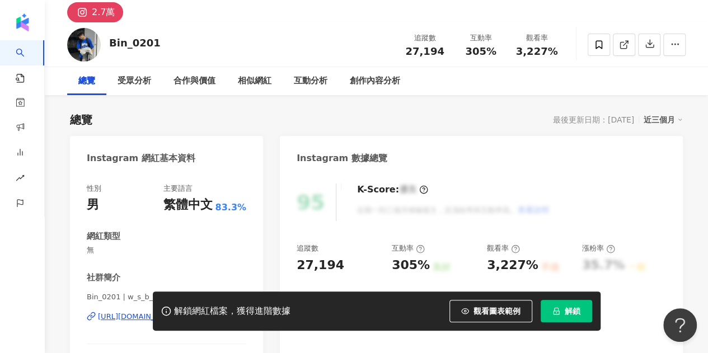
scroll to position [29, 0]
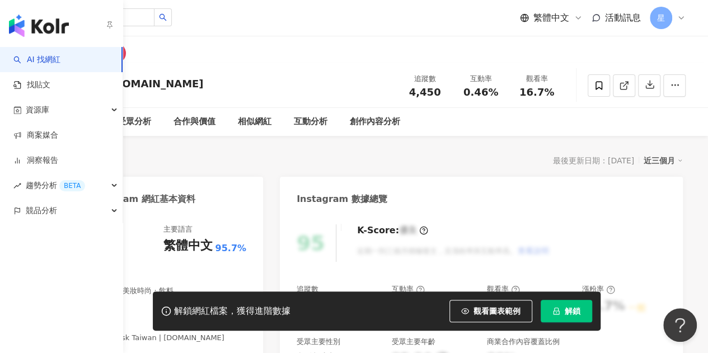
click at [44, 30] on img "button" at bounding box center [39, 26] width 60 height 22
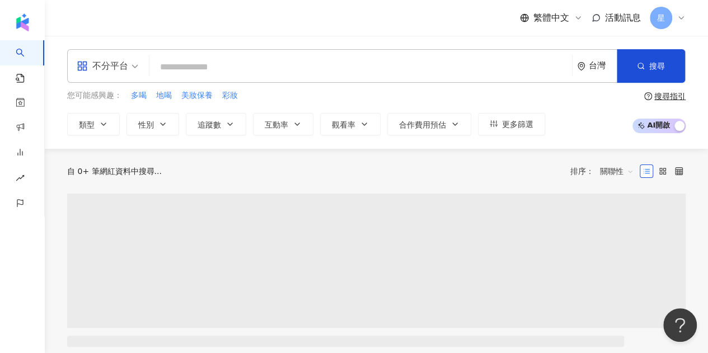
click at [245, 70] on input "search" at bounding box center [360, 67] width 413 height 21
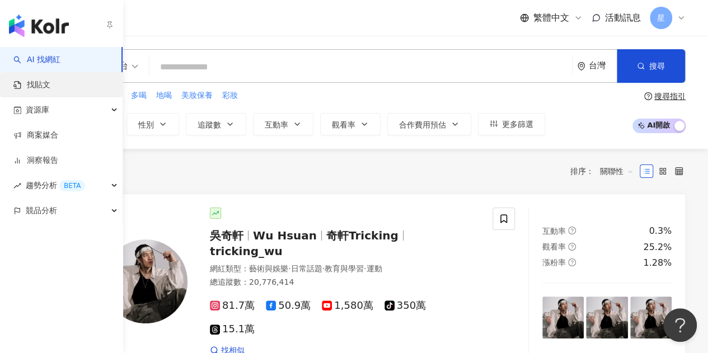
click at [48, 85] on link "找貼文" at bounding box center [31, 84] width 37 height 11
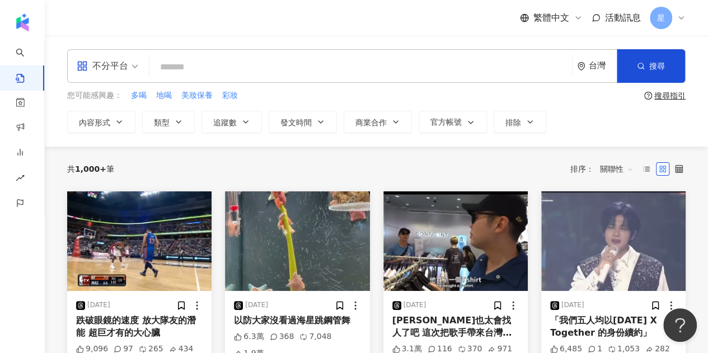
click at [255, 67] on input "search" at bounding box center [360, 67] width 413 height 24
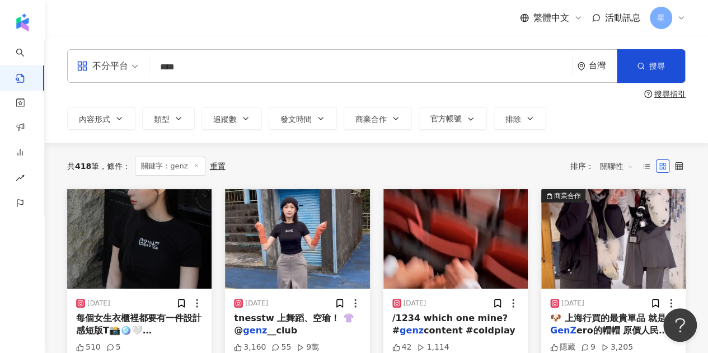
drag, startPoint x: 199, startPoint y: 68, endPoint x: 106, endPoint y: 60, distance: 93.2
click at [106, 60] on div "不分平台 genz **** 台灣 搜尋" at bounding box center [376, 66] width 618 height 34
type input "**"
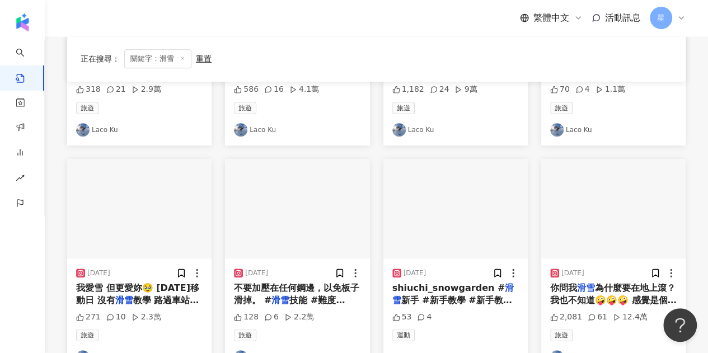
scroll to position [225, 0]
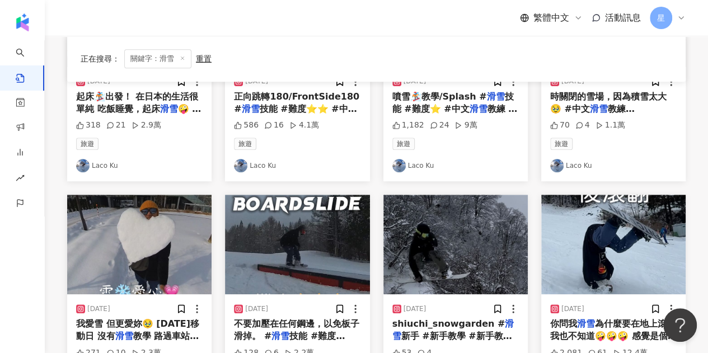
click at [180, 58] on icon at bounding box center [183, 58] width 6 height 6
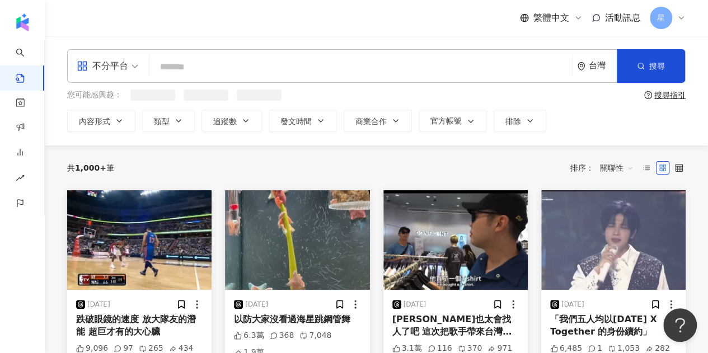
click at [194, 62] on input "search" at bounding box center [360, 67] width 413 height 24
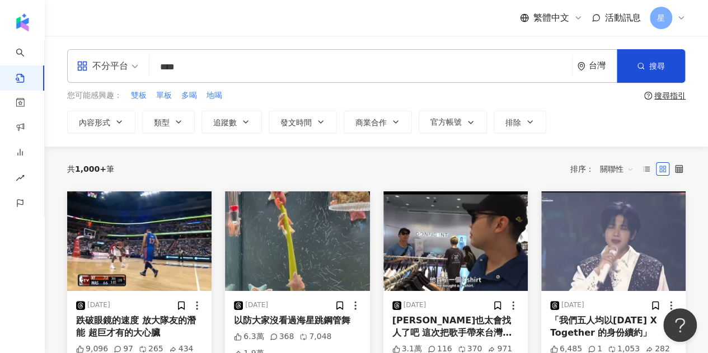
type input "****"
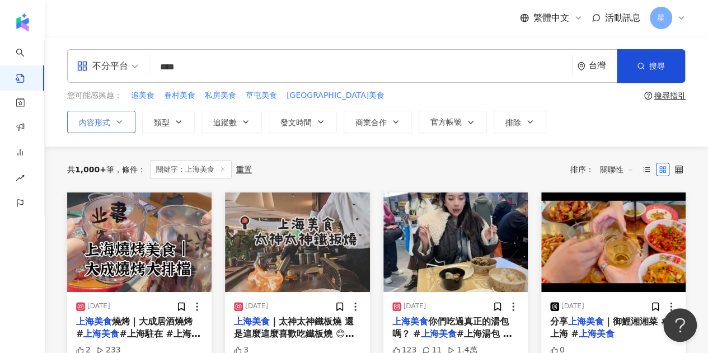
click at [128, 119] on button "內容形式" at bounding box center [101, 122] width 68 height 22
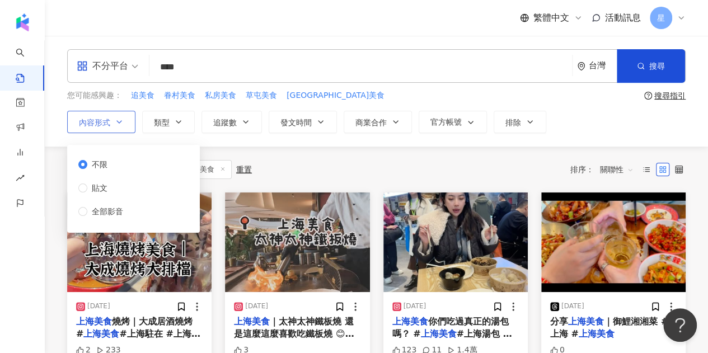
click at [128, 119] on button "內容形式" at bounding box center [101, 122] width 68 height 22
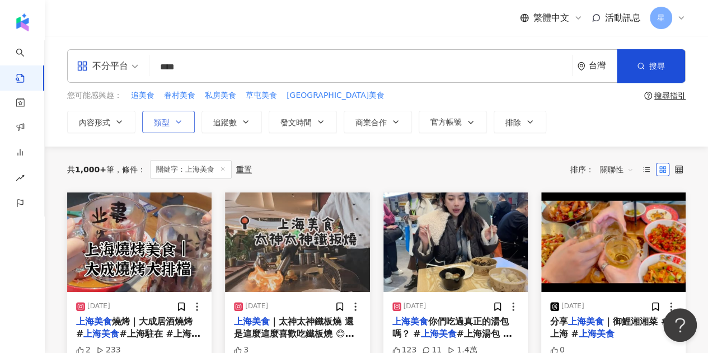
click at [188, 123] on button "類型" at bounding box center [168, 122] width 53 height 22
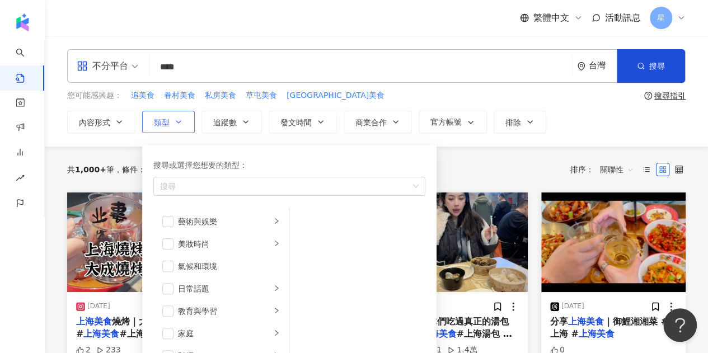
click at [188, 123] on button "類型 搜尋或選擇您想要的類型： 搜尋 藝術與娛樂 美妝時尚 氣候和環境 日常話題 教育與學習 家庭 財經 美食 命理占卜 遊戲 法政社會 生活風格 影視娛樂 …" at bounding box center [168, 122] width 53 height 22
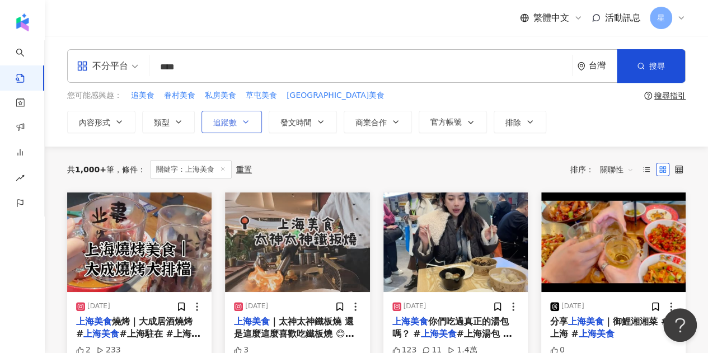
click at [243, 121] on icon "button" at bounding box center [245, 121] width 9 height 9
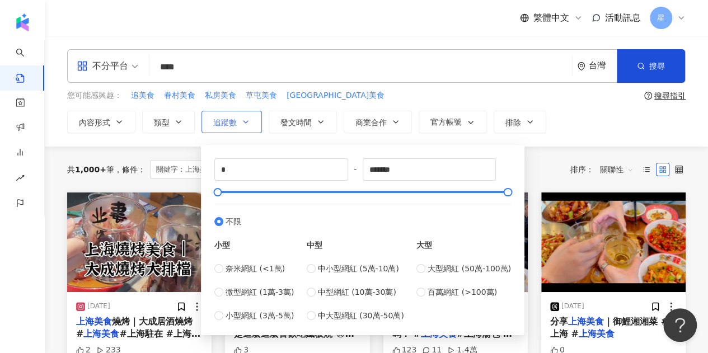
click at [243, 121] on icon "button" at bounding box center [245, 121] width 9 height 9
